Goal: Task Accomplishment & Management: Use online tool/utility

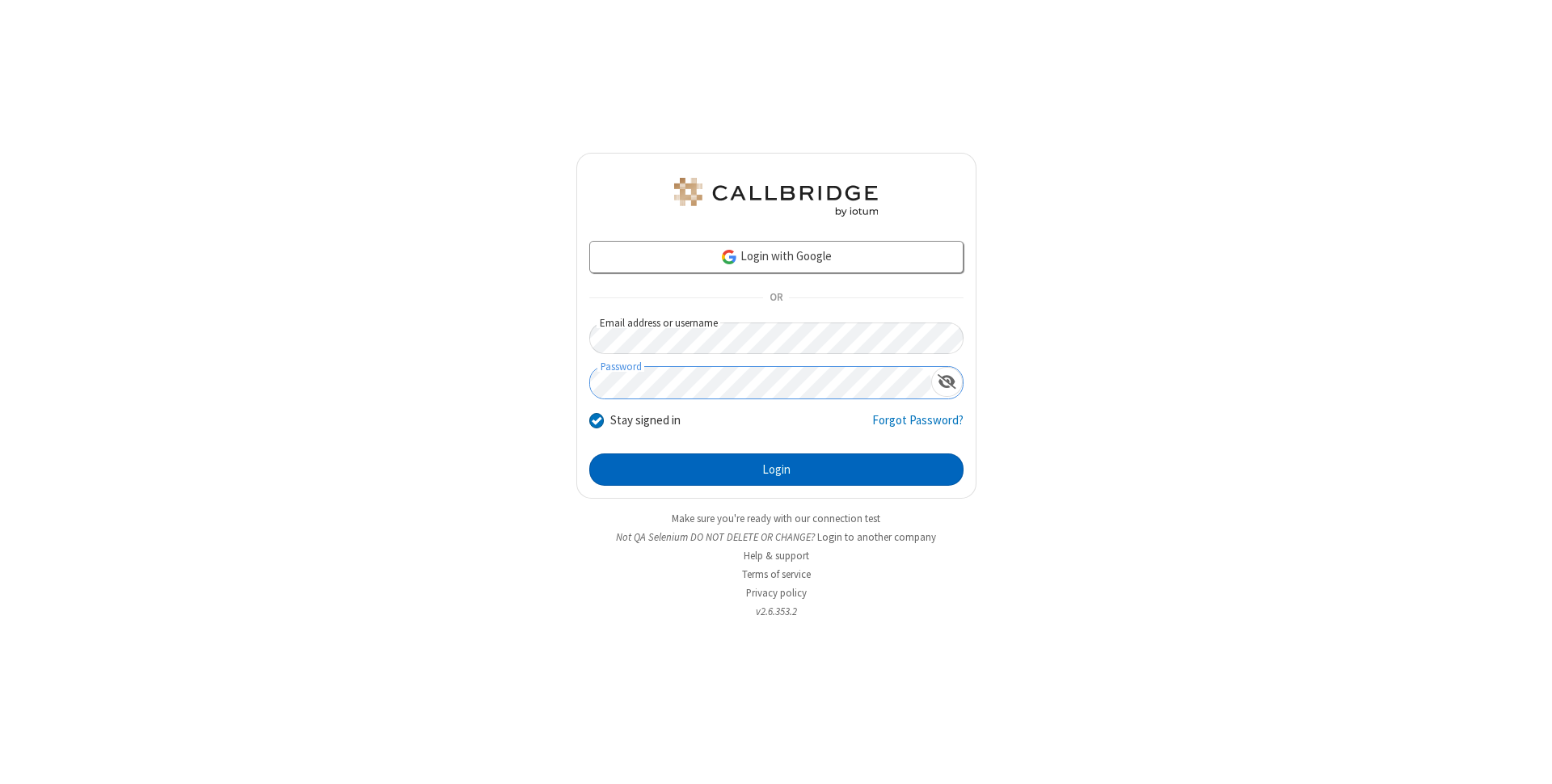
click at [776, 470] on button "Login" at bounding box center [776, 469] width 374 height 32
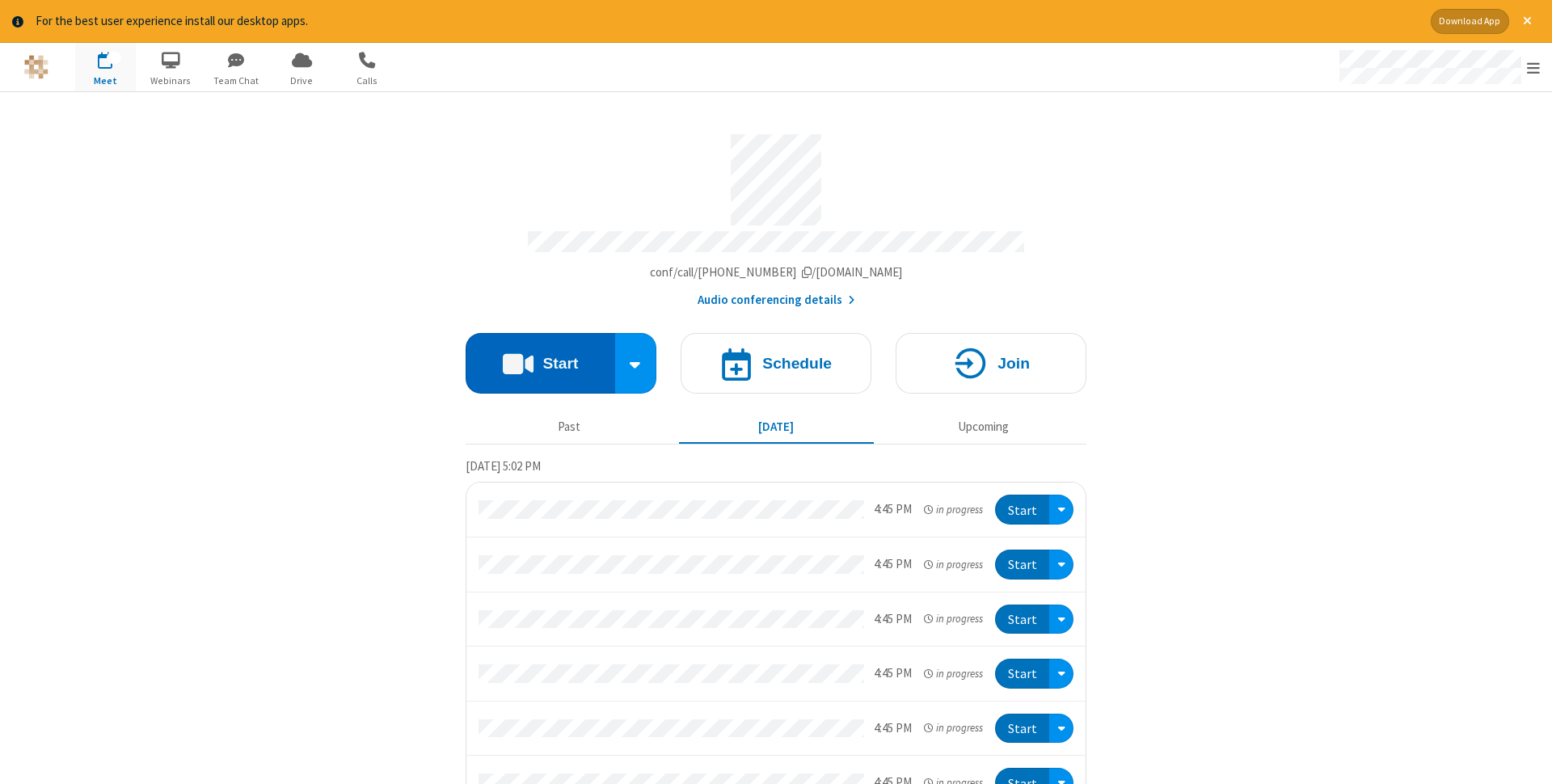
click at [540, 358] on button "Start" at bounding box center [541, 364] width 150 height 61
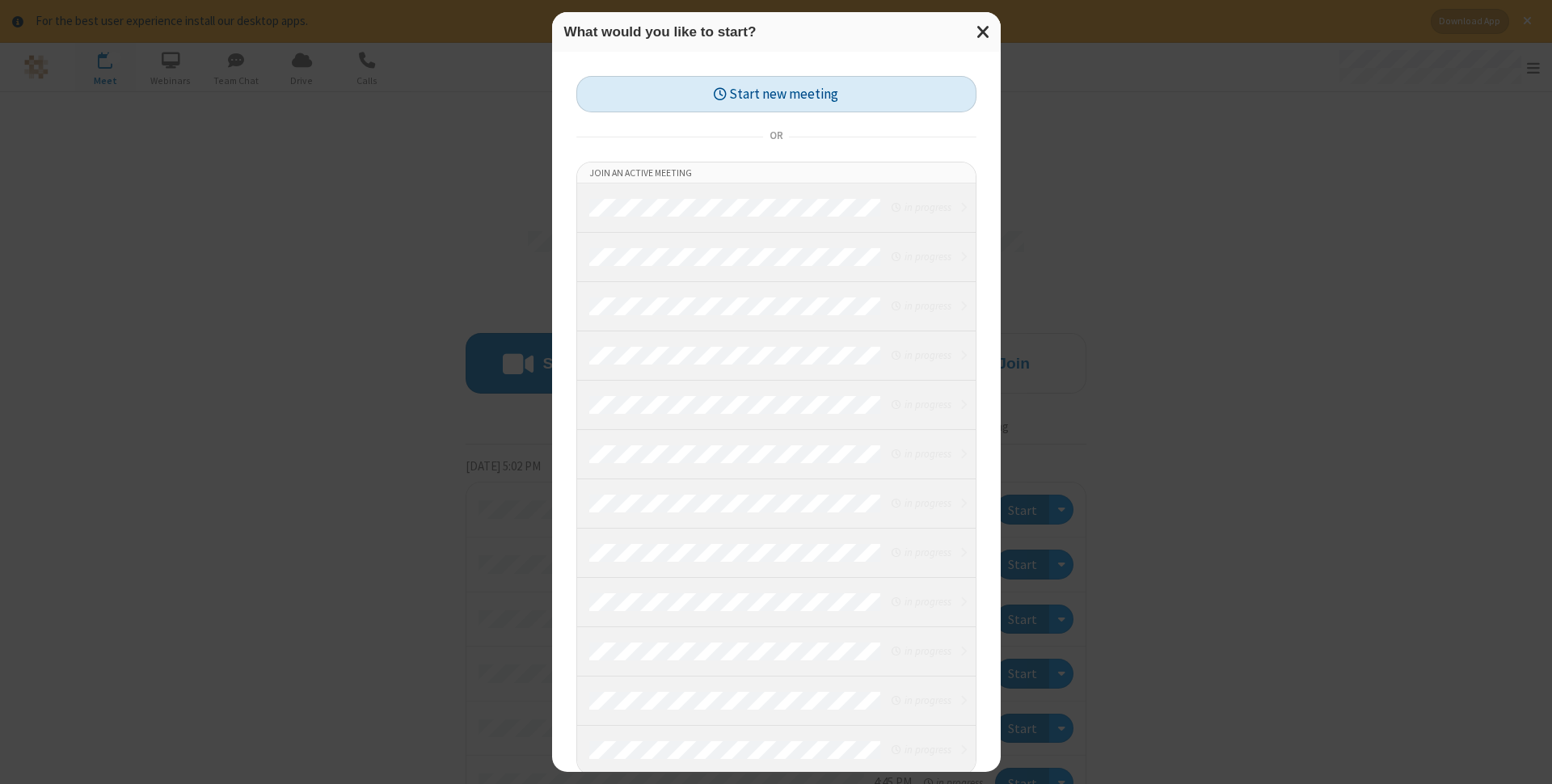
click at [776, 94] on button "Start new meeting" at bounding box center [776, 94] width 400 height 36
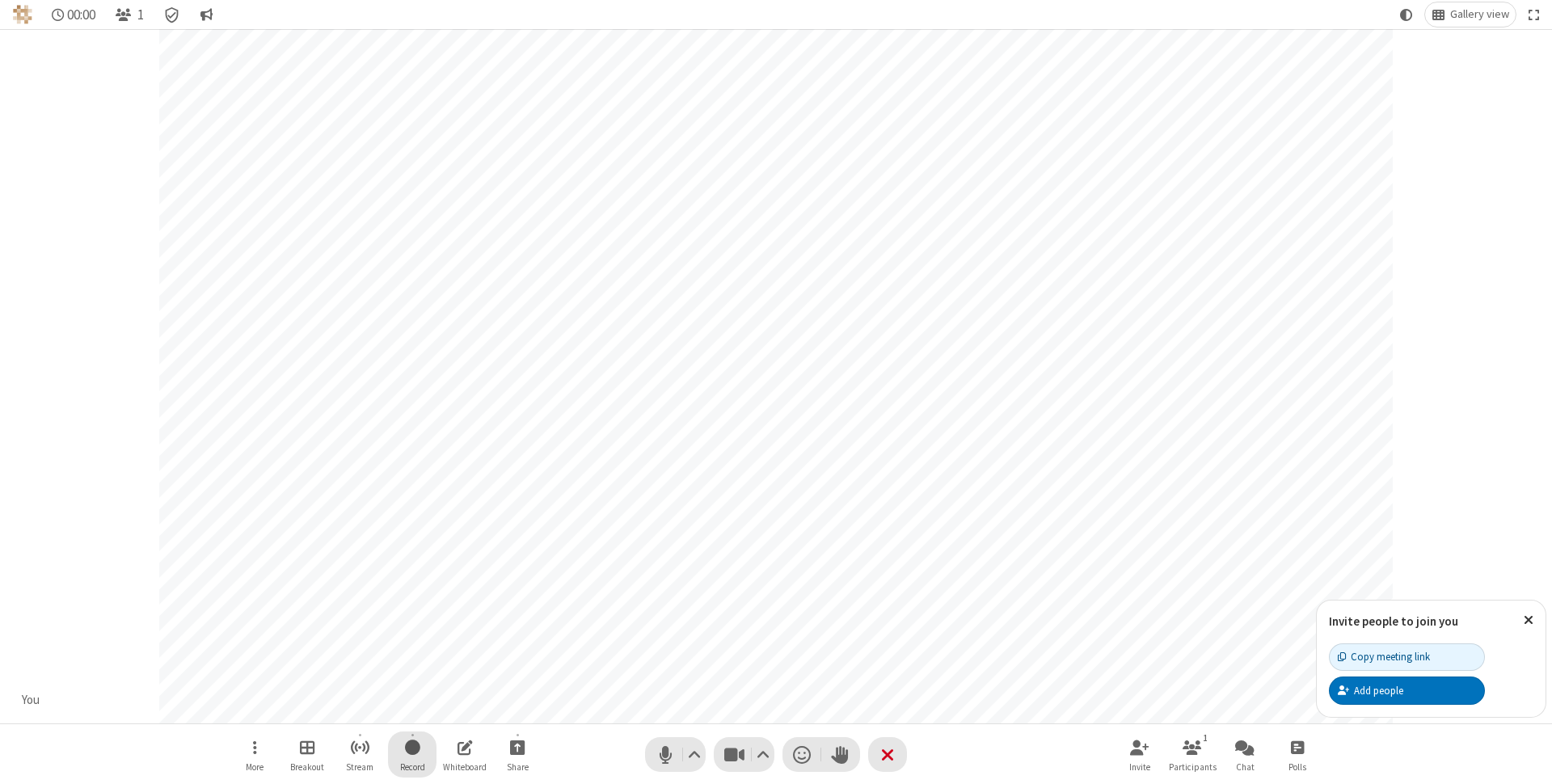
click at [412, 754] on span "Start recording" at bounding box center [412, 747] width 16 height 21
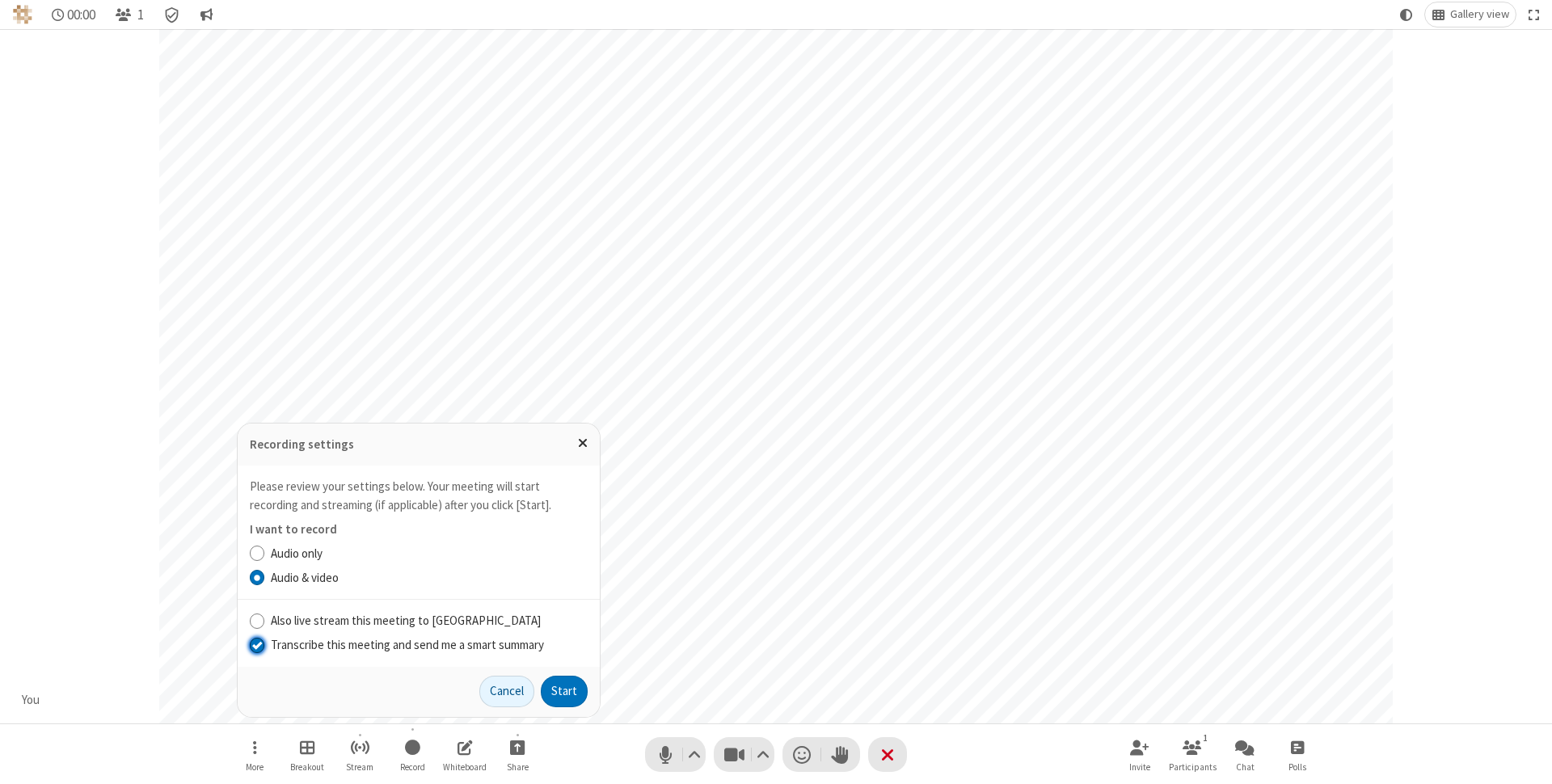
click at [256, 644] on input "Transcribe this meeting and send me a smart summary" at bounding box center [258, 644] width 16 height 17
click at [429, 577] on label "Audio & video" at bounding box center [429, 578] width 317 height 19
click at [265, 577] on input "Audio & video" at bounding box center [258, 578] width 16 height 17
click at [565, 691] on button "Start" at bounding box center [564, 691] width 47 height 32
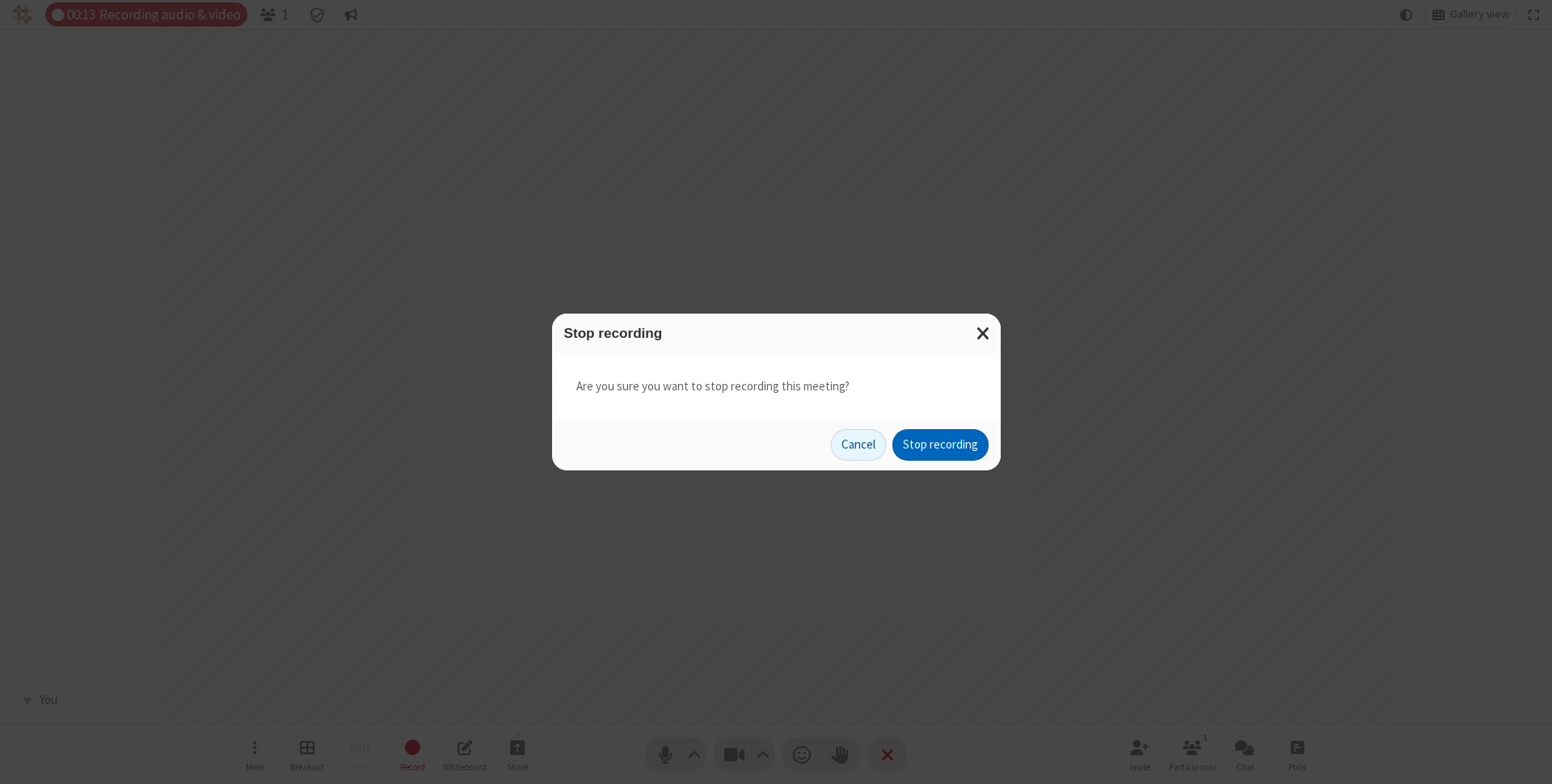
click at [940, 444] on button "Stop recording" at bounding box center [940, 445] width 96 height 32
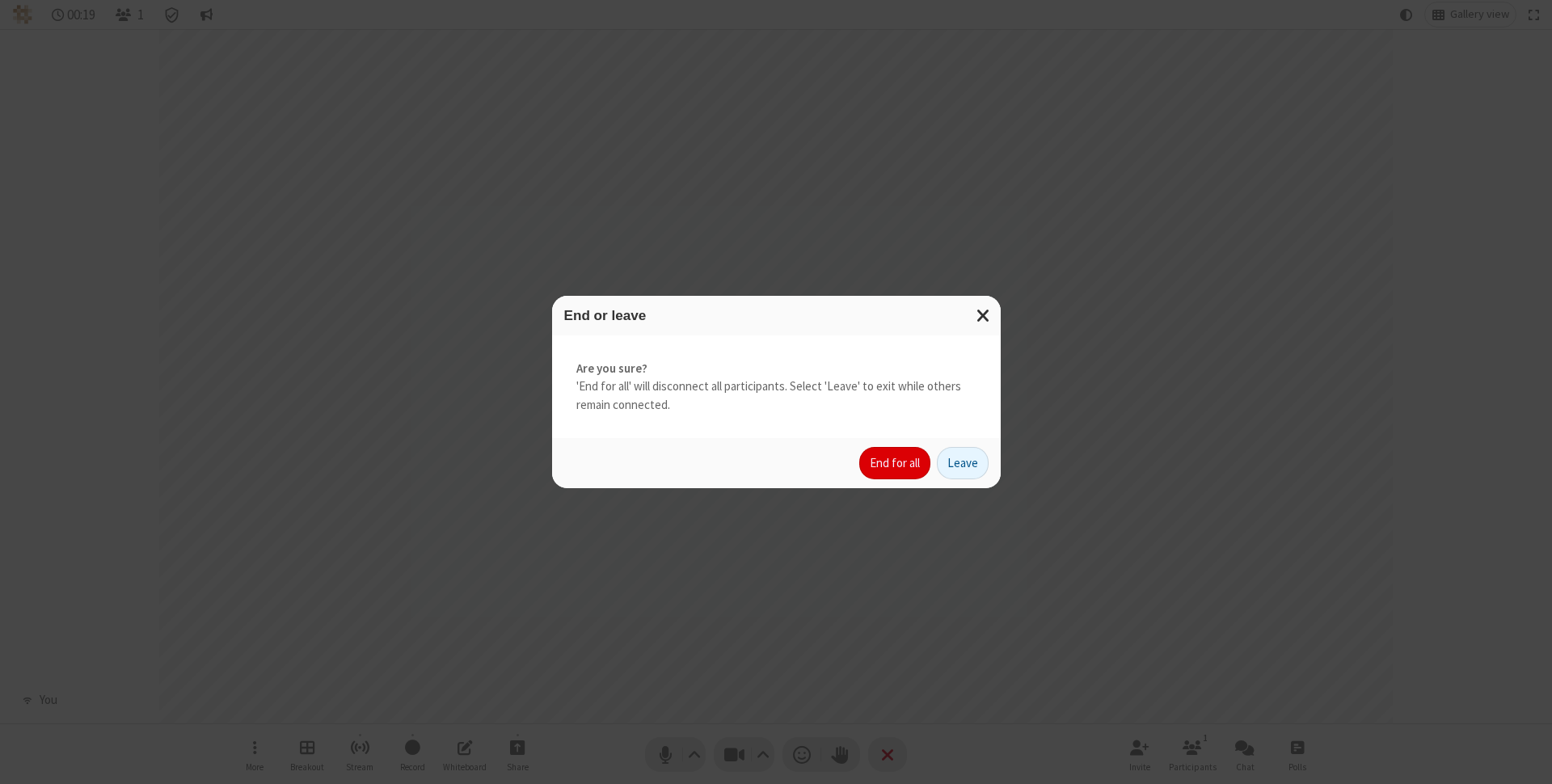
click at [895, 463] on button "End for all" at bounding box center [894, 462] width 71 height 32
